Goal: Information Seeking & Learning: Learn about a topic

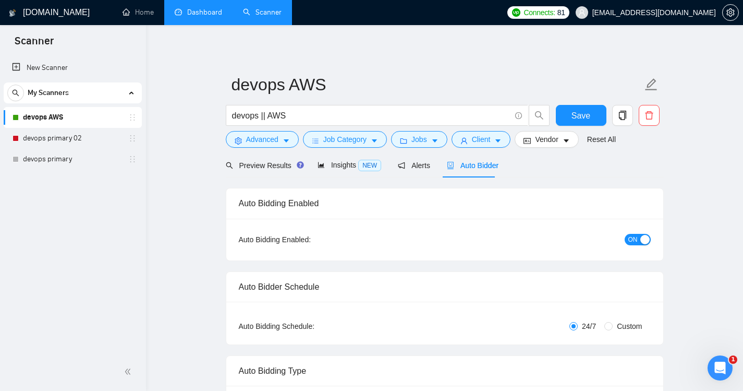
click at [203, 8] on link "Dashboard" at bounding box center [198, 12] width 47 height 9
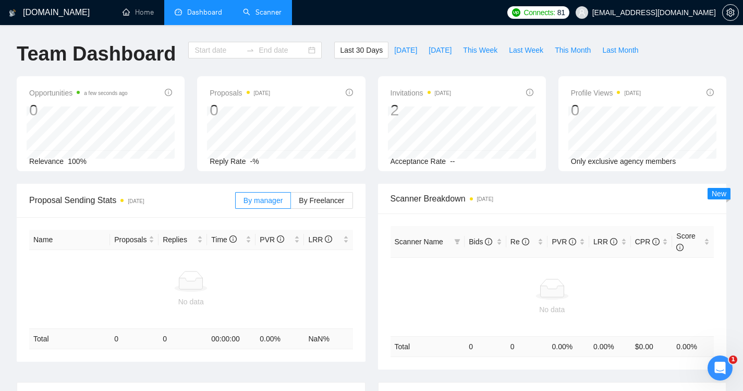
type input "[DATE]"
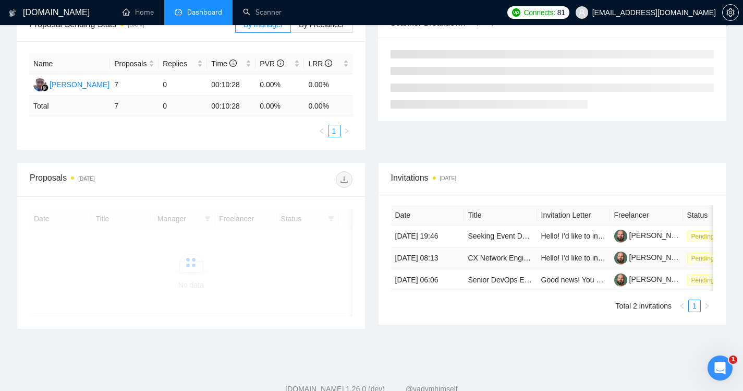
scroll to position [153, 0]
click at [466, 236] on td "Seeking Event Decision-Makers – B2B Exhibitions Survey – Paid Survey" at bounding box center [500, 237] width 73 height 22
click at [505, 239] on link "Seeking Event Decision-Makers – B2B Exhibitions Survey – Paid Survey" at bounding box center [585, 236] width 235 height 8
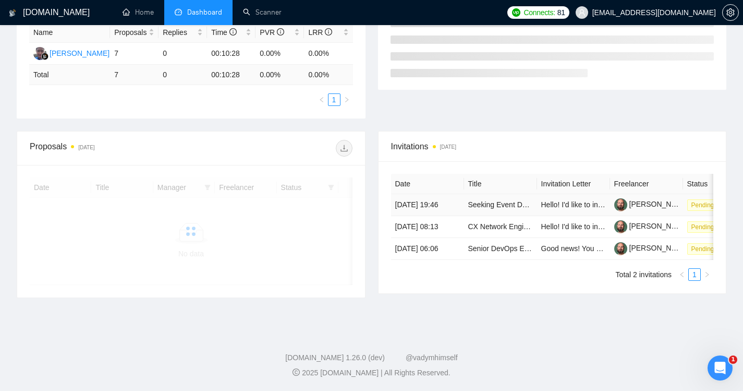
scroll to position [0, 0]
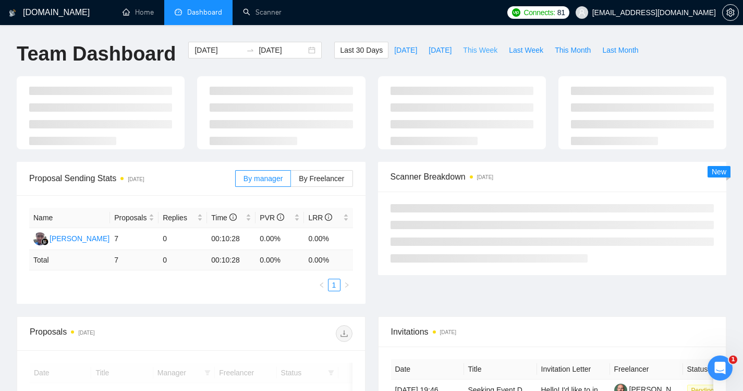
click at [476, 50] on span "This Week" at bounding box center [480, 49] width 34 height 11
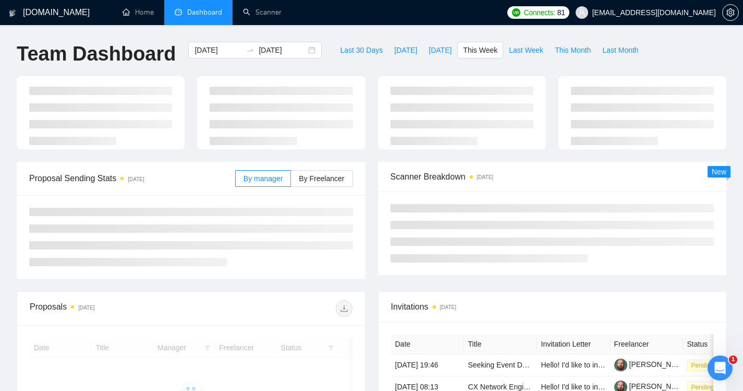
type input "[DATE]"
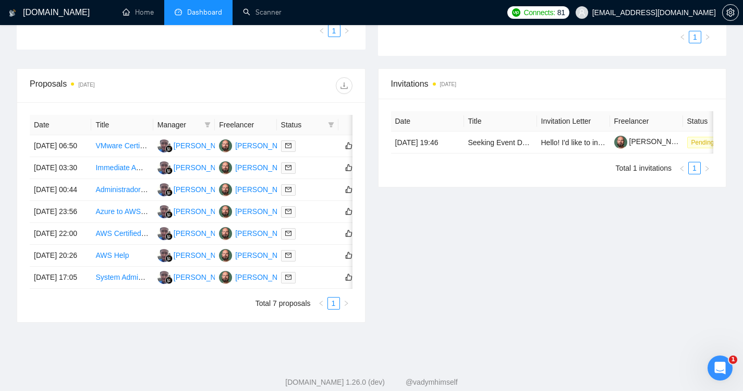
scroll to position [312, 0]
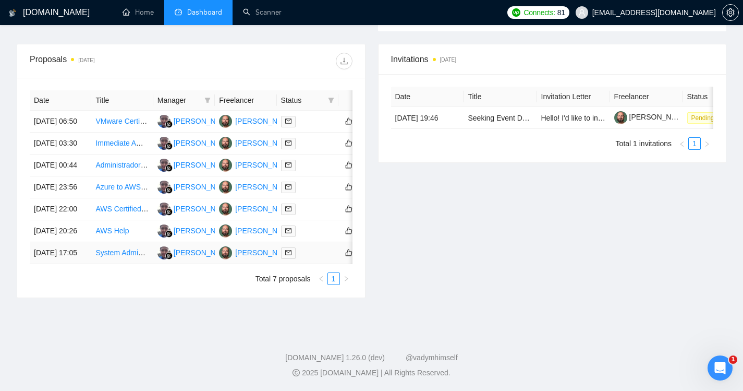
click at [116, 257] on link "System Administrator (DigitalOcean + AWS S3 + DNS + Security) for ongoing suppo…" at bounding box center [233, 252] width 276 height 8
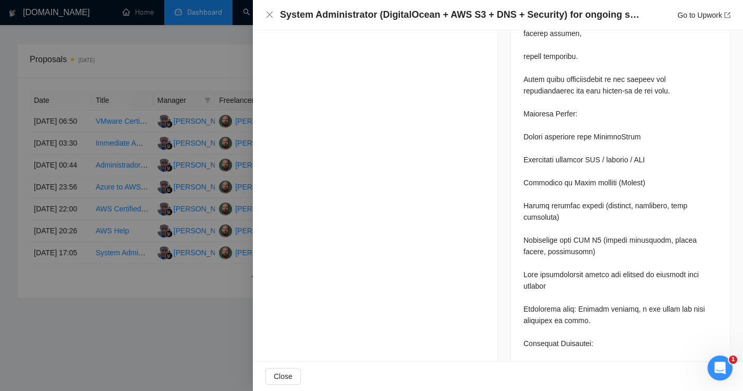
scroll to position [783, 0]
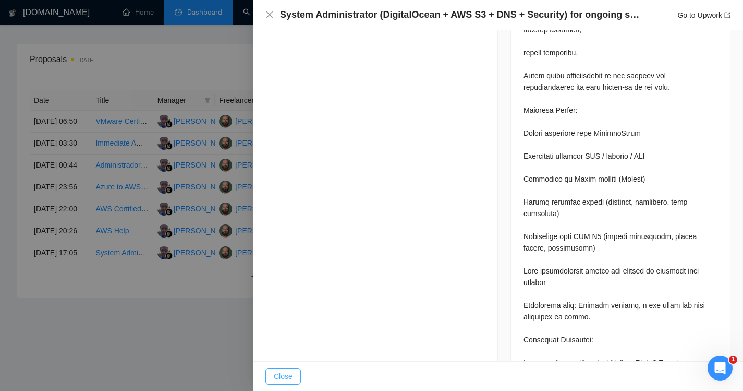
click at [281, 374] on span "Close" at bounding box center [283, 375] width 19 height 11
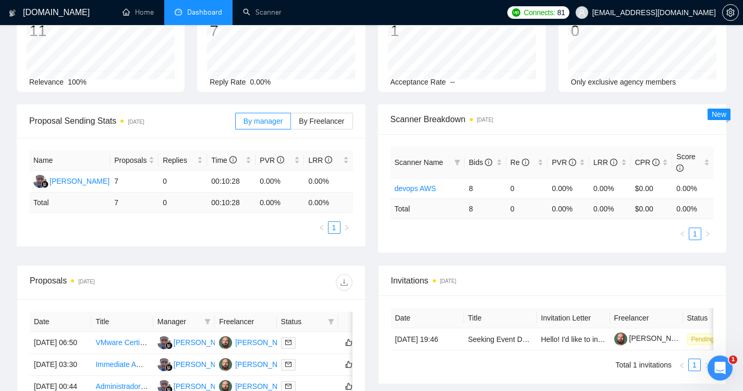
scroll to position [0, 0]
